Goal: Task Accomplishment & Management: Use online tool/utility

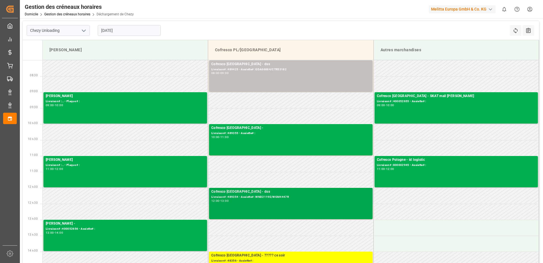
scroll to position [28, 0]
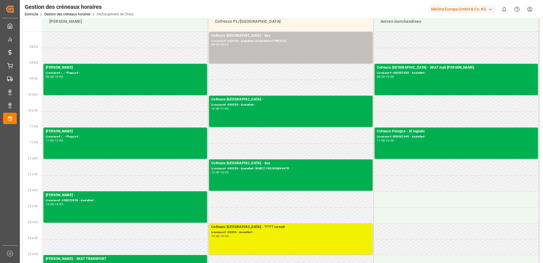
click at [313, 229] on div "Cofresco [GEOGRAPHIC_DATA] - ????? ce soir" at bounding box center [290, 227] width 159 height 6
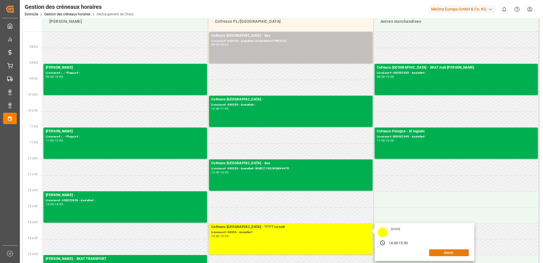
click at [461, 251] on button "Ouvrir" at bounding box center [449, 252] width 40 height 7
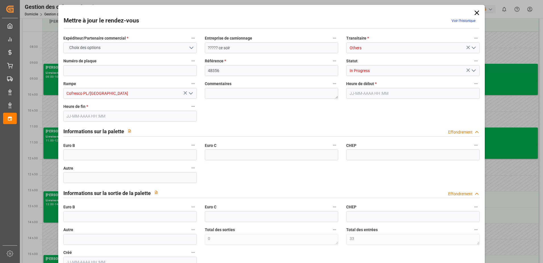
type input "33"
type input "0"
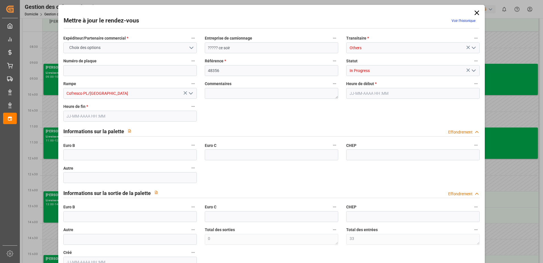
type input "0"
type input "[DATE] 14:00"
type input "[DATE] 15:00"
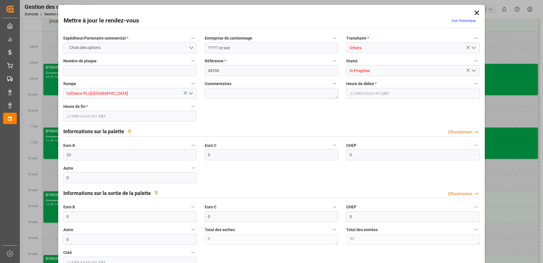
type input "[DATE] 08:39"
click at [473, 71] on polyline "Ouvrir le menu" at bounding box center [473, 71] width 3 height 2
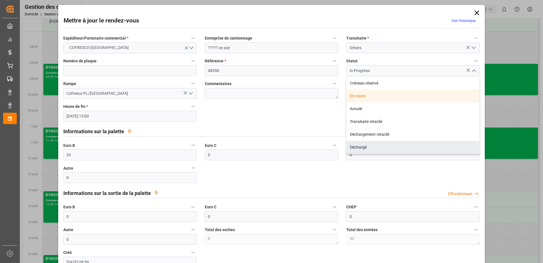
click at [376, 144] on div "Déchargé" at bounding box center [413, 147] width 133 height 13
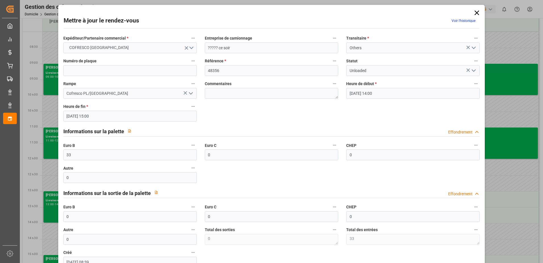
type input "Unloaded"
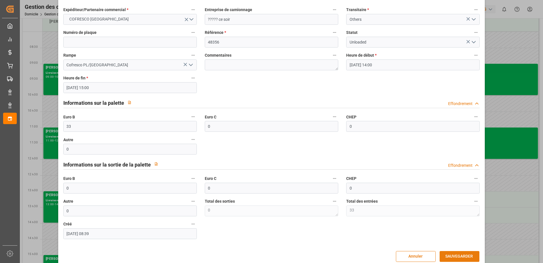
click at [454, 252] on button "SAUVEGARDER" at bounding box center [460, 256] width 40 height 11
